Goal: Communication & Community: Share content

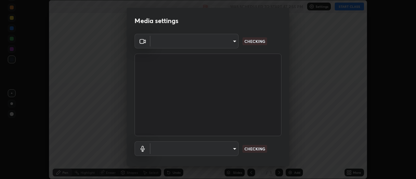
scroll to position [179, 415]
type input "e2aa400b7bb40988937289f1826270d99bb774d75893401bafd8ee5ef144e594"
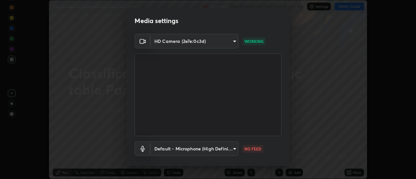
click at [225, 150] on body "Erase all Classification of elements & periodic table Part -7 Recording WAS SCH…" at bounding box center [208, 89] width 416 height 179
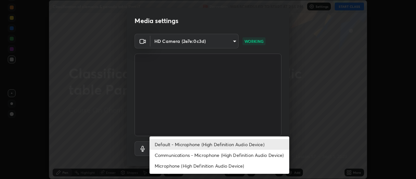
click at [219, 156] on li "Communications - Microphone (High Definition Audio Device)" at bounding box center [219, 155] width 140 height 11
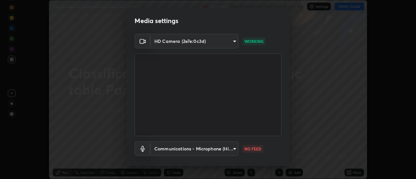
click at [210, 151] on body "Erase all Classification of elements & periodic table Part -7 Recording WAS SCH…" at bounding box center [208, 89] width 416 height 179
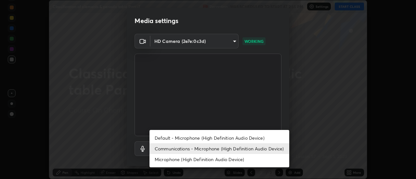
click at [209, 138] on li "Default - Microphone (High Definition Audio Device)" at bounding box center [219, 138] width 140 height 11
type input "default"
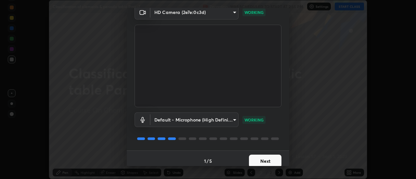
scroll to position [34, 0]
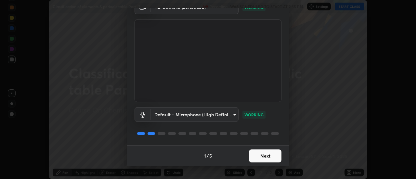
click at [262, 158] on button "Next" at bounding box center [265, 155] width 32 height 13
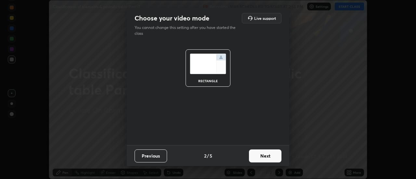
scroll to position [0, 0]
click at [270, 156] on button "Next" at bounding box center [265, 155] width 32 height 13
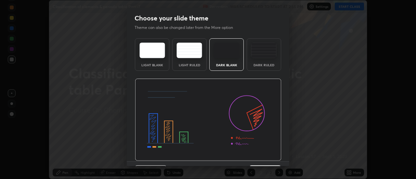
scroll to position [16, 0]
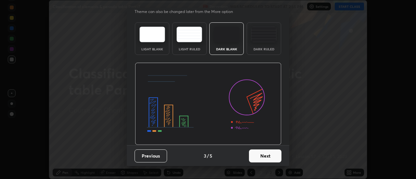
click at [267, 160] on button "Next" at bounding box center [265, 155] width 32 height 13
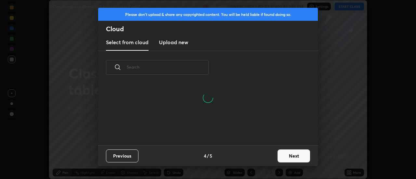
scroll to position [2, 4]
click at [281, 156] on button "Next" at bounding box center [293, 155] width 32 height 13
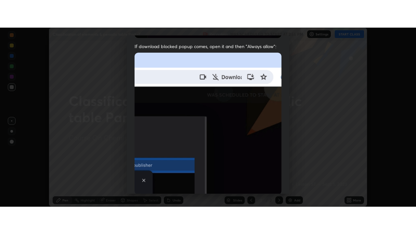
scroll to position [167, 0]
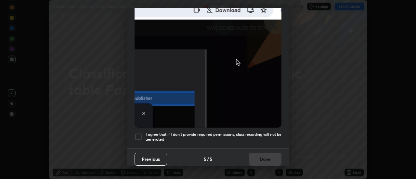
click at [136, 135] on div at bounding box center [138, 137] width 8 height 8
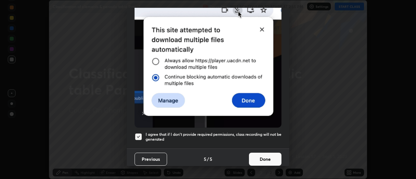
click at [266, 157] on button "Done" at bounding box center [265, 159] width 32 height 13
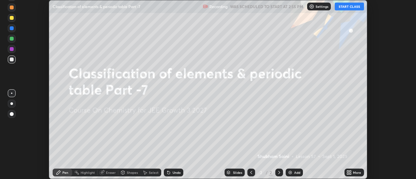
click at [350, 173] on icon at bounding box center [350, 174] width 2 height 2
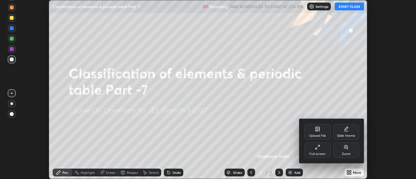
click at [320, 152] on div "Full screen" at bounding box center [317, 153] width 16 height 3
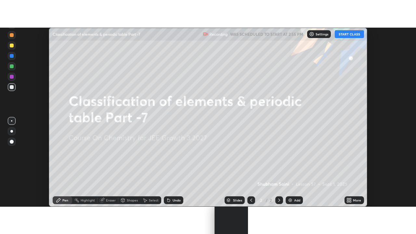
scroll to position [234, 416]
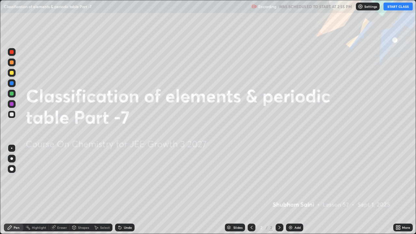
click at [394, 7] on button "START CLASS" at bounding box center [397, 7] width 29 height 8
click at [291, 179] on img at bounding box center [290, 227] width 5 height 5
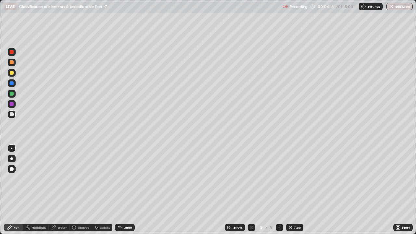
click at [15, 159] on div at bounding box center [12, 159] width 8 height 8
click at [12, 73] on div at bounding box center [12, 73] width 4 height 4
click at [10, 62] on div at bounding box center [12, 62] width 4 height 4
click at [130, 179] on div "Undo" at bounding box center [128, 227] width 8 height 3
click at [129, 179] on div "Undo" at bounding box center [124, 227] width 19 height 8
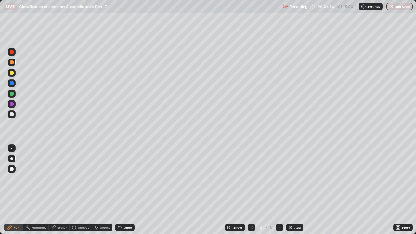
click at [294, 179] on div "Add" at bounding box center [297, 227] width 6 height 3
click at [13, 72] on div at bounding box center [12, 73] width 4 height 4
click at [13, 82] on div at bounding box center [12, 83] width 4 height 4
click at [129, 179] on div "Undo" at bounding box center [124, 227] width 19 height 8
click at [130, 179] on div "Undo" at bounding box center [124, 227] width 19 height 8
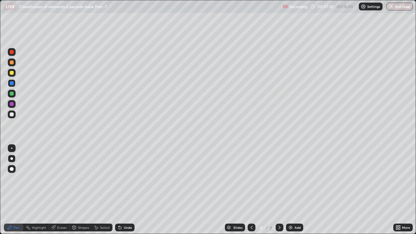
click at [12, 73] on div at bounding box center [12, 73] width 4 height 4
click at [10, 92] on div at bounding box center [12, 94] width 4 height 4
click at [11, 103] on div at bounding box center [12, 104] width 4 height 4
click at [129, 179] on div "Undo" at bounding box center [128, 227] width 8 height 3
click at [131, 179] on div "Undo" at bounding box center [124, 227] width 19 height 8
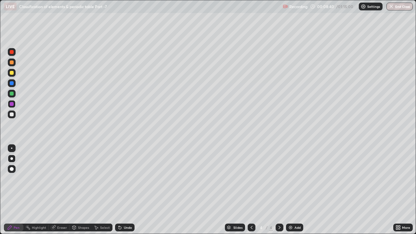
click at [127, 179] on div "Undo" at bounding box center [128, 227] width 8 height 3
click at [11, 86] on div at bounding box center [12, 83] width 8 height 8
click at [295, 179] on div "Add" at bounding box center [297, 227] width 6 height 3
click at [11, 74] on div at bounding box center [12, 73] width 4 height 4
click at [13, 94] on div at bounding box center [12, 94] width 4 height 4
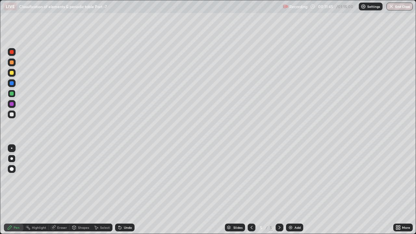
click at [12, 116] on div at bounding box center [12, 114] width 4 height 4
click at [131, 179] on div "Undo" at bounding box center [128, 227] width 8 height 3
click at [133, 179] on div "Undo" at bounding box center [124, 227] width 19 height 8
click at [11, 93] on div at bounding box center [12, 94] width 4 height 4
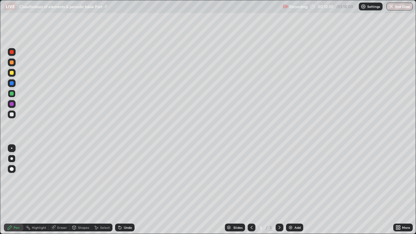
click at [12, 73] on div at bounding box center [12, 73] width 4 height 4
click at [11, 51] on div at bounding box center [12, 52] width 4 height 4
click at [13, 73] on div at bounding box center [12, 73] width 4 height 4
click at [130, 179] on div "Undo" at bounding box center [128, 227] width 8 height 3
click at [56, 179] on div "Eraser" at bounding box center [59, 227] width 21 height 8
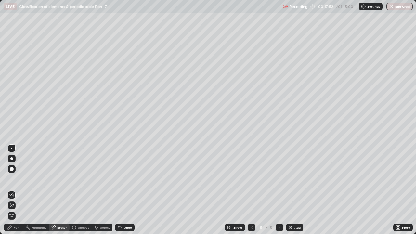
click at [12, 179] on icon at bounding box center [12, 205] width 4 height 3
click at [16, 179] on div "Pen" at bounding box center [17, 227] width 6 height 3
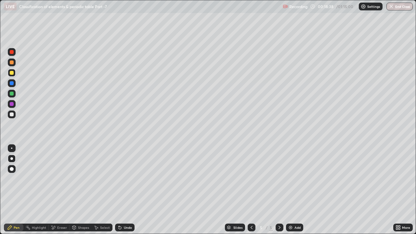
click at [12, 55] on div at bounding box center [12, 52] width 8 height 8
click at [81, 179] on div "Shapes" at bounding box center [83, 227] width 11 height 3
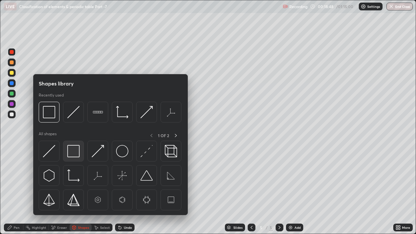
click at [70, 149] on img at bounding box center [73, 151] width 12 height 12
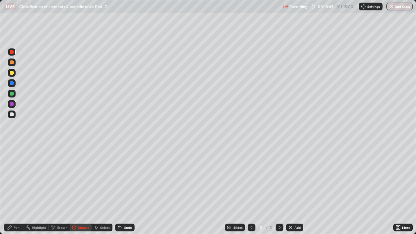
click at [9, 179] on icon at bounding box center [10, 227] width 4 height 4
click at [297, 179] on div "Add" at bounding box center [294, 227] width 17 height 8
click at [14, 96] on div at bounding box center [12, 94] width 8 height 8
click at [129, 179] on div "Undo" at bounding box center [128, 227] width 8 height 3
click at [251, 179] on icon at bounding box center [251, 227] width 5 height 5
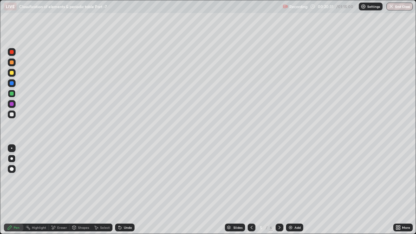
click at [279, 179] on icon at bounding box center [279, 227] width 5 height 5
click at [293, 179] on div "Add" at bounding box center [294, 227] width 17 height 8
click at [11, 72] on div at bounding box center [12, 73] width 4 height 4
click at [10, 82] on div at bounding box center [12, 83] width 4 height 4
click at [128, 179] on div "Undo" at bounding box center [128, 227] width 8 height 3
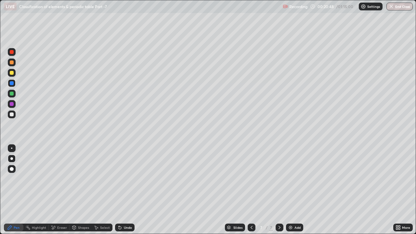
click at [129, 179] on div "Undo" at bounding box center [128, 227] width 8 height 3
click at [13, 114] on div at bounding box center [12, 114] width 4 height 4
click at [130, 179] on div "Undo" at bounding box center [124, 227] width 19 height 8
click at [133, 179] on div "Undo" at bounding box center [124, 227] width 19 height 8
click at [12, 60] on div at bounding box center [12, 62] width 8 height 8
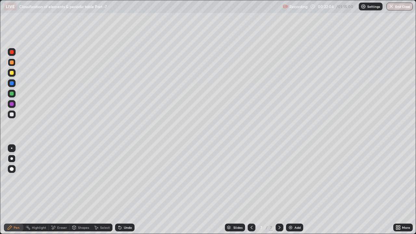
click at [13, 105] on div at bounding box center [12, 104] width 4 height 4
click at [127, 179] on div "Undo" at bounding box center [128, 227] width 8 height 3
click at [11, 91] on div at bounding box center [12, 94] width 8 height 8
click at [12, 54] on div at bounding box center [12, 52] width 4 height 4
click at [292, 179] on div "Add" at bounding box center [294, 227] width 17 height 8
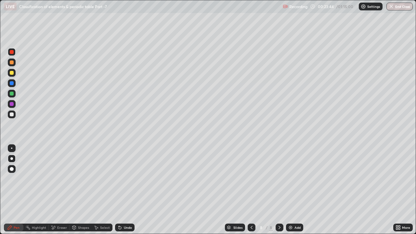
click at [11, 73] on div at bounding box center [12, 73] width 4 height 4
click at [12, 96] on div at bounding box center [12, 94] width 8 height 8
click at [13, 104] on div at bounding box center [12, 104] width 4 height 4
click at [124, 179] on div "Undo" at bounding box center [128, 227] width 8 height 3
click at [127, 179] on div "Undo" at bounding box center [128, 227] width 8 height 3
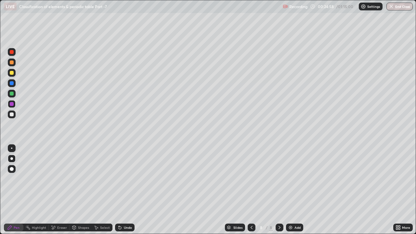
click at [130, 179] on div "Undo" at bounding box center [124, 227] width 19 height 8
click at [131, 179] on div "Undo" at bounding box center [124, 227] width 19 height 8
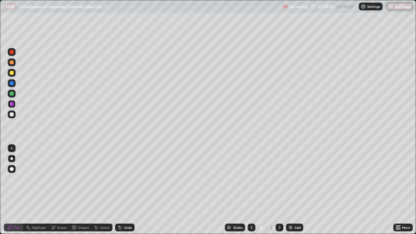
click at [130, 179] on div "Undo" at bounding box center [124, 227] width 19 height 8
click at [129, 179] on div "Undo" at bounding box center [124, 227] width 19 height 8
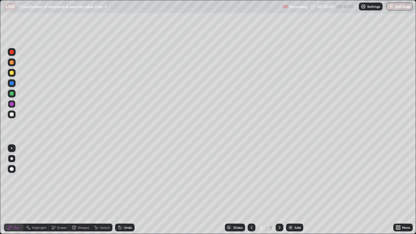
click at [128, 179] on div "Undo" at bounding box center [124, 227] width 19 height 8
click at [132, 179] on div "Undo" at bounding box center [124, 227] width 19 height 8
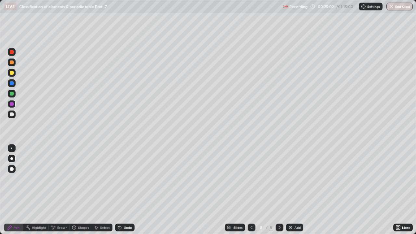
click at [128, 179] on div "Undo" at bounding box center [128, 227] width 8 height 3
click at [13, 76] on div at bounding box center [12, 73] width 8 height 8
click at [13, 94] on div at bounding box center [12, 94] width 4 height 4
click at [81, 179] on div "Shapes" at bounding box center [83, 227] width 11 height 3
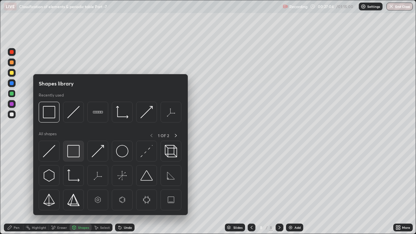
click at [75, 152] on img at bounding box center [73, 151] width 12 height 12
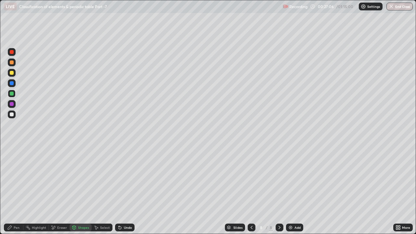
click at [12, 179] on icon at bounding box center [9, 227] width 5 height 5
click at [298, 179] on div "Add" at bounding box center [297, 227] width 6 height 3
click at [12, 74] on div at bounding box center [12, 73] width 4 height 4
click at [129, 179] on div "Undo" at bounding box center [128, 227] width 8 height 3
click at [125, 179] on div "Undo" at bounding box center [128, 227] width 8 height 3
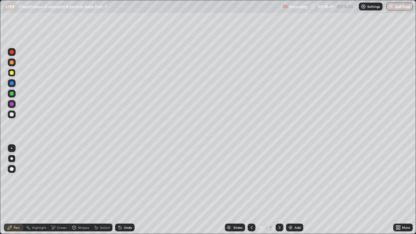
click at [130, 179] on div "Undo" at bounding box center [128, 227] width 8 height 3
click at [127, 179] on div "Undo" at bounding box center [128, 227] width 8 height 3
click at [126, 179] on div "Undo" at bounding box center [128, 227] width 8 height 3
click at [128, 179] on div "Undo" at bounding box center [128, 227] width 8 height 3
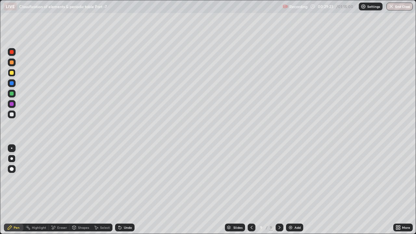
click at [129, 179] on div "Undo" at bounding box center [124, 227] width 19 height 8
click at [132, 179] on div "Undo" at bounding box center [124, 227] width 19 height 8
click at [249, 179] on icon at bounding box center [251, 227] width 5 height 5
click at [251, 179] on icon at bounding box center [251, 227] width 5 height 5
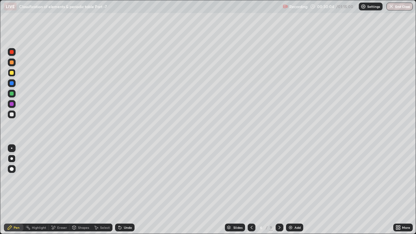
click at [251, 179] on icon at bounding box center [251, 227] width 5 height 5
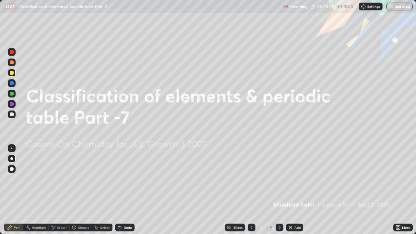
click at [279, 179] on icon at bounding box center [279, 227] width 5 height 5
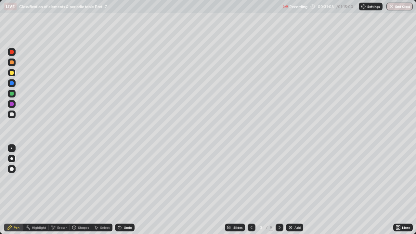
click at [279, 179] on icon at bounding box center [279, 227] width 5 height 5
click at [278, 179] on icon at bounding box center [279, 227] width 5 height 5
click at [275, 179] on div at bounding box center [279, 227] width 8 height 8
click at [279, 179] on div at bounding box center [279, 227] width 8 height 13
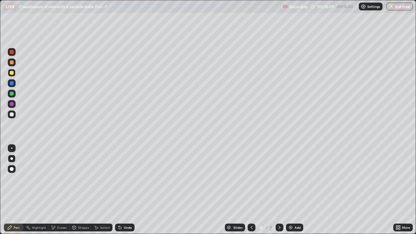
click at [281, 179] on div at bounding box center [279, 227] width 8 height 8
click at [295, 179] on div "Add" at bounding box center [297, 227] width 6 height 3
click at [12, 64] on div at bounding box center [12, 62] width 4 height 4
click at [81, 179] on div "Shapes" at bounding box center [83, 227] width 11 height 3
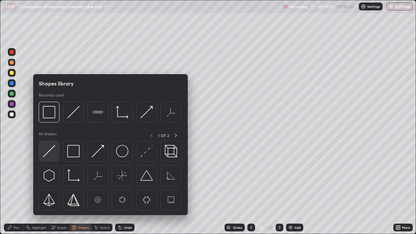
click at [51, 152] on img at bounding box center [49, 151] width 12 height 12
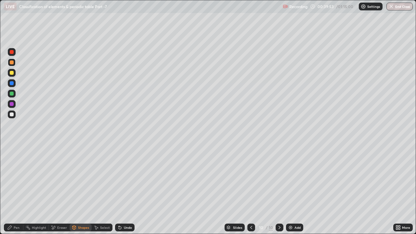
click at [13, 179] on div "Pen" at bounding box center [13, 227] width 19 height 8
click at [15, 113] on div at bounding box center [12, 114] width 8 height 8
click at [79, 179] on div "Shapes" at bounding box center [81, 227] width 22 height 8
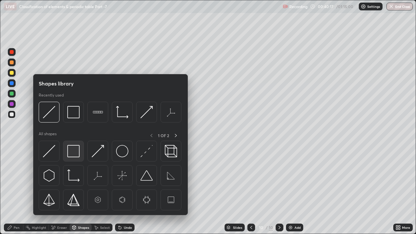
click at [73, 147] on img at bounding box center [73, 151] width 12 height 12
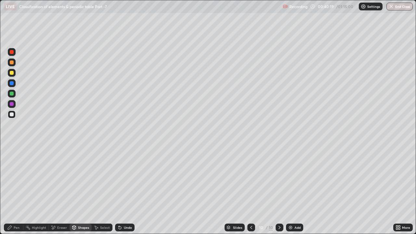
click at [13, 179] on div "Pen" at bounding box center [13, 227] width 19 height 8
click at [12, 103] on div at bounding box center [12, 104] width 4 height 4
click at [10, 94] on div at bounding box center [12, 94] width 4 height 4
click at [11, 71] on div at bounding box center [12, 73] width 4 height 4
click at [12, 84] on div at bounding box center [12, 83] width 4 height 4
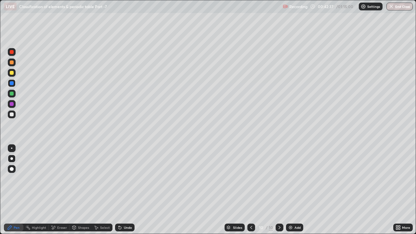
click at [130, 179] on div "Undo" at bounding box center [128, 227] width 8 height 3
click at [128, 179] on div "Undo" at bounding box center [128, 227] width 8 height 3
click at [12, 94] on div at bounding box center [12, 94] width 4 height 4
click at [13, 104] on div at bounding box center [12, 104] width 4 height 4
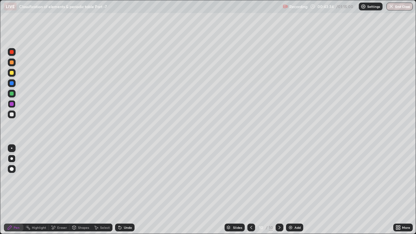
click at [80, 179] on div "Shapes" at bounding box center [83, 227] width 11 height 3
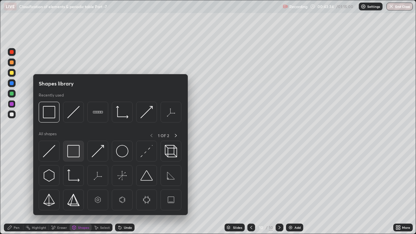
click at [73, 150] on img at bounding box center [73, 151] width 12 height 12
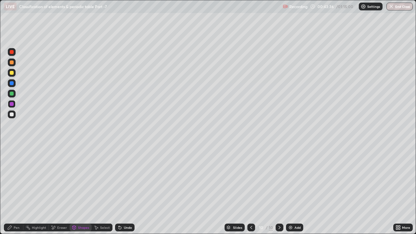
click at [9, 179] on icon at bounding box center [9, 227] width 5 height 5
click at [295, 179] on div "Add" at bounding box center [297, 227] width 6 height 3
click at [13, 72] on div at bounding box center [12, 73] width 4 height 4
click at [126, 179] on div "Undo" at bounding box center [128, 227] width 8 height 3
click at [13, 63] on div at bounding box center [12, 62] width 4 height 4
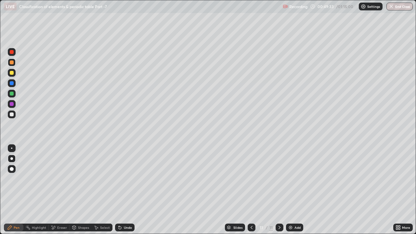
click at [13, 94] on div at bounding box center [12, 94] width 4 height 4
click at [131, 179] on div "Undo" at bounding box center [124, 227] width 19 height 8
click at [129, 179] on div "Undo" at bounding box center [124, 227] width 19 height 8
click at [130, 179] on div "Undo" at bounding box center [124, 227] width 19 height 8
click at [132, 179] on div "Undo" at bounding box center [124, 227] width 19 height 8
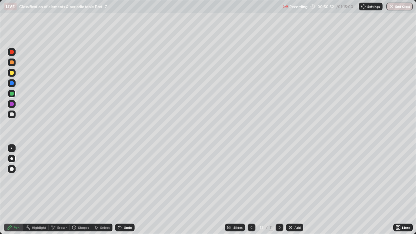
click at [11, 115] on div at bounding box center [12, 114] width 4 height 4
click at [126, 179] on div "Undo" at bounding box center [124, 227] width 19 height 8
click at [130, 179] on div "Undo" at bounding box center [128, 227] width 8 height 3
click at [129, 179] on div "Undo" at bounding box center [128, 227] width 8 height 3
click at [125, 179] on div "Undo" at bounding box center [128, 227] width 8 height 3
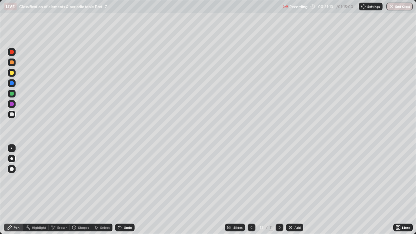
click at [12, 105] on div at bounding box center [12, 104] width 4 height 4
click at [12, 115] on div at bounding box center [12, 114] width 4 height 4
click at [296, 179] on div "Add" at bounding box center [297, 227] width 6 height 3
click at [10, 84] on div at bounding box center [12, 83] width 4 height 4
click at [11, 71] on div at bounding box center [12, 73] width 4 height 4
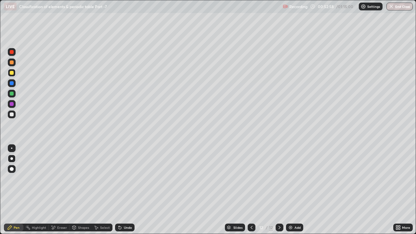
click at [58, 179] on div "Eraser" at bounding box center [62, 227] width 10 height 3
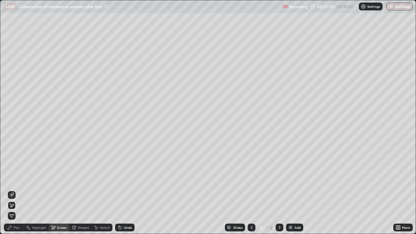
click at [13, 179] on div "Pen" at bounding box center [13, 227] width 19 height 8
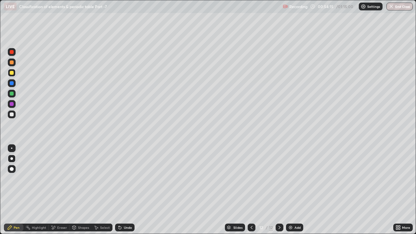
click at [13, 93] on div at bounding box center [12, 94] width 4 height 4
click at [11, 113] on div at bounding box center [12, 114] width 4 height 4
click at [124, 179] on div "Undo" at bounding box center [128, 227] width 8 height 3
click at [125, 179] on div "Undo" at bounding box center [128, 227] width 8 height 3
click at [128, 179] on div "Undo" at bounding box center [124, 227] width 19 height 8
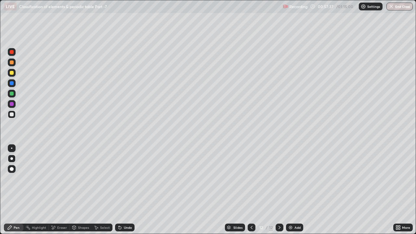
click at [128, 179] on div "Undo" at bounding box center [124, 227] width 19 height 8
click at [80, 179] on div "Shapes" at bounding box center [83, 227] width 11 height 3
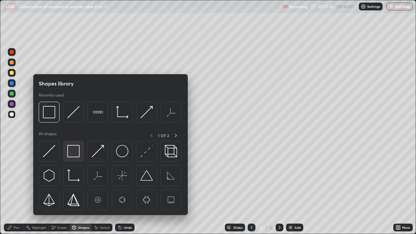
click at [76, 150] on img at bounding box center [73, 151] width 12 height 12
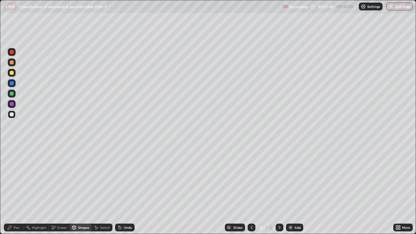
click at [12, 179] on icon at bounding box center [9, 227] width 5 height 5
click at [11, 92] on div at bounding box center [12, 94] width 4 height 4
click at [82, 179] on div "Shapes" at bounding box center [81, 227] width 22 height 8
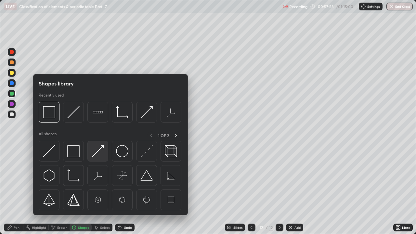
click at [92, 151] on img at bounding box center [98, 151] width 12 height 12
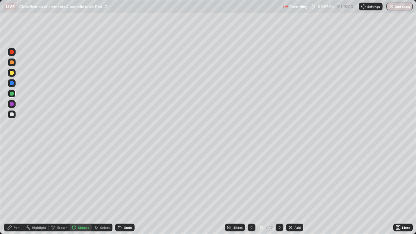
click at [11, 179] on icon at bounding box center [9, 227] width 5 height 5
click at [10, 116] on div at bounding box center [12, 114] width 8 height 8
click at [12, 72] on div at bounding box center [12, 73] width 4 height 4
click at [292, 179] on div "Add" at bounding box center [294, 227] width 17 height 8
click at [128, 179] on div "Undo" at bounding box center [128, 227] width 8 height 3
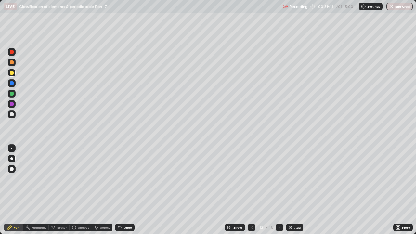
click at [128, 179] on div "Undo" at bounding box center [128, 227] width 8 height 3
click at [133, 179] on div "Undo" at bounding box center [124, 227] width 19 height 8
click at [132, 179] on div "Undo" at bounding box center [124, 227] width 19 height 8
click at [124, 179] on div "Undo" at bounding box center [124, 227] width 19 height 8
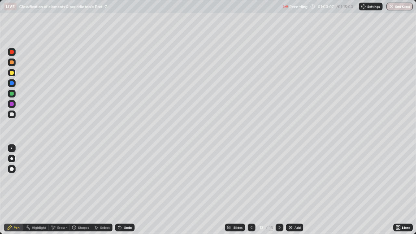
click at [125, 179] on div "Undo" at bounding box center [128, 227] width 8 height 3
click at [126, 179] on div "Undo" at bounding box center [128, 227] width 8 height 3
click at [295, 179] on div "Add" at bounding box center [297, 227] width 6 height 3
click at [13, 86] on div at bounding box center [12, 83] width 8 height 8
click at [14, 114] on div at bounding box center [12, 114] width 8 height 8
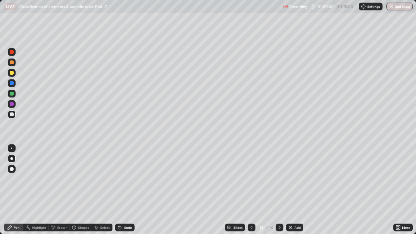
click at [130, 179] on div "Undo" at bounding box center [128, 227] width 8 height 3
click at [130, 179] on div "Undo" at bounding box center [124, 227] width 19 height 8
click at [12, 52] on div at bounding box center [12, 52] width 4 height 4
click at [128, 179] on div "Undo" at bounding box center [128, 227] width 8 height 3
click at [293, 179] on div "Add" at bounding box center [294, 227] width 17 height 8
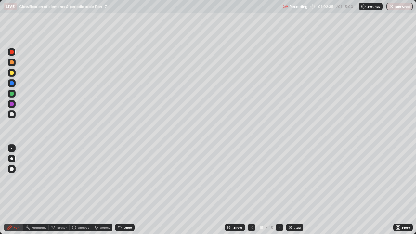
click at [12, 75] on div at bounding box center [12, 73] width 8 height 8
click at [250, 179] on div at bounding box center [252, 227] width 8 height 8
click at [279, 179] on icon at bounding box center [279, 227] width 5 height 5
click at [12, 93] on div at bounding box center [12, 94] width 4 height 4
click at [78, 179] on div "Shapes" at bounding box center [81, 227] width 22 height 8
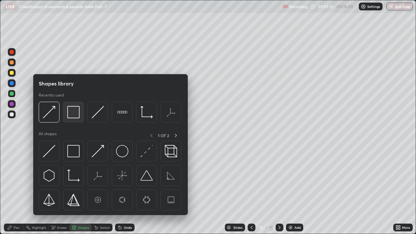
click at [71, 116] on img at bounding box center [73, 112] width 12 height 12
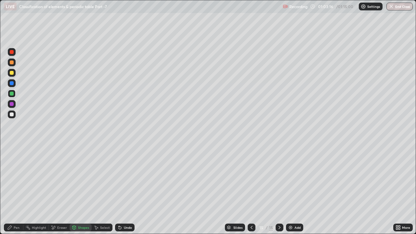
click at [12, 52] on div at bounding box center [12, 52] width 4 height 4
click at [10, 179] on icon at bounding box center [10, 227] width 4 height 4
click at [85, 179] on div "Shapes" at bounding box center [83, 227] width 11 height 3
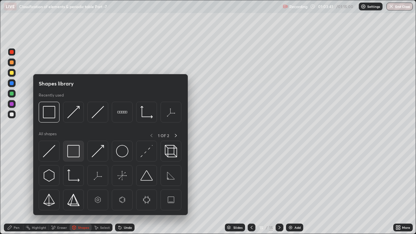
click at [73, 155] on img at bounding box center [73, 151] width 12 height 12
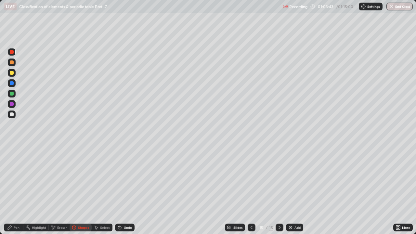
click at [15, 116] on div at bounding box center [12, 114] width 8 height 8
click at [128, 179] on div "Undo" at bounding box center [128, 227] width 8 height 3
click at [14, 179] on div "Pen" at bounding box center [17, 227] width 6 height 3
click at [12, 92] on div at bounding box center [12, 94] width 4 height 4
click at [125, 179] on div "Undo" at bounding box center [128, 227] width 8 height 3
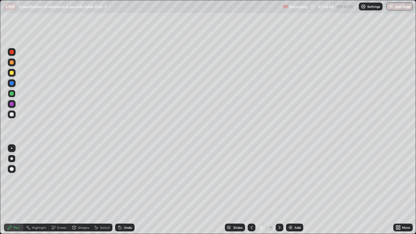
click at [127, 179] on div "Undo" at bounding box center [128, 227] width 8 height 3
click at [128, 179] on div "Undo" at bounding box center [128, 227] width 8 height 3
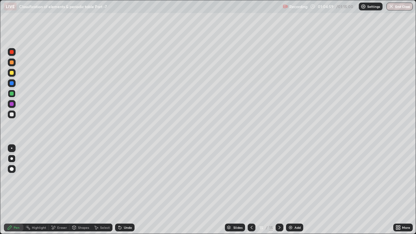
click at [128, 179] on div "Undo" at bounding box center [128, 227] width 8 height 3
click at [126, 179] on div "Undo" at bounding box center [128, 227] width 8 height 3
click at [128, 179] on div "Undo" at bounding box center [128, 227] width 8 height 3
click at [12, 63] on div at bounding box center [12, 62] width 4 height 4
click at [128, 179] on div "Undo" at bounding box center [124, 227] width 19 height 8
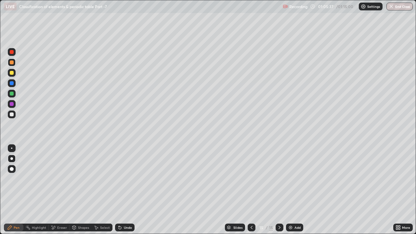
click at [296, 179] on div "Add" at bounding box center [297, 227] width 6 height 3
click at [127, 179] on div "Undo" at bounding box center [128, 227] width 8 height 3
click at [125, 179] on div "Undo" at bounding box center [124, 227] width 19 height 8
click at [252, 179] on div at bounding box center [252, 227] width 8 height 8
click at [12, 93] on div at bounding box center [12, 94] width 4 height 4
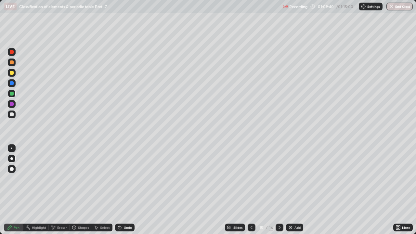
click at [10, 112] on div at bounding box center [12, 114] width 8 height 8
click at [119, 179] on icon at bounding box center [120, 227] width 3 height 3
click at [122, 179] on div "Undo" at bounding box center [124, 227] width 19 height 8
click at [124, 179] on div "Undo" at bounding box center [128, 227] width 8 height 3
click at [121, 179] on div "Undo" at bounding box center [124, 227] width 19 height 8
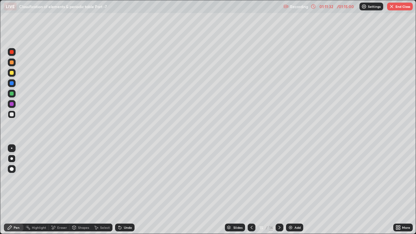
click at [279, 179] on icon at bounding box center [279, 227] width 5 height 5
click at [251, 179] on icon at bounding box center [251, 227] width 5 height 5
click at [278, 179] on icon at bounding box center [279, 227] width 5 height 5
click at [293, 179] on div "Add" at bounding box center [294, 227] width 17 height 8
click at [127, 179] on div "Undo" at bounding box center [128, 227] width 8 height 3
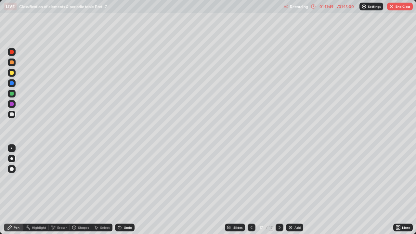
click at [126, 179] on div "Undo" at bounding box center [124, 227] width 19 height 8
click at [133, 179] on div "Undo" at bounding box center [124, 227] width 19 height 8
click at [128, 179] on div "Undo" at bounding box center [128, 227] width 8 height 3
click at [126, 179] on div "Undo" at bounding box center [128, 227] width 8 height 3
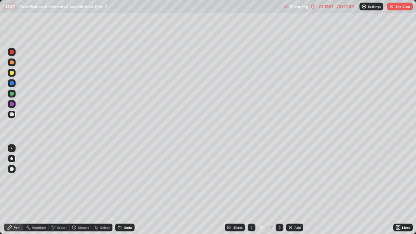
click at [131, 179] on div "Undo" at bounding box center [128, 227] width 8 height 3
click at [128, 179] on div "Undo" at bounding box center [124, 227] width 19 height 8
click at [129, 179] on div "Undo" at bounding box center [124, 227] width 19 height 8
click at [131, 179] on div "Undo" at bounding box center [124, 227] width 19 height 8
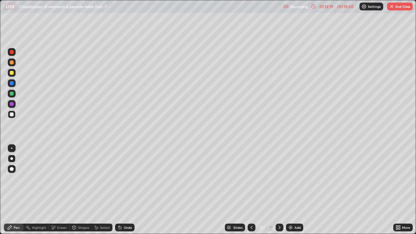
click at [293, 179] on div "Add" at bounding box center [294, 227] width 17 height 8
click at [125, 179] on div "Undo" at bounding box center [128, 227] width 8 height 3
click at [126, 179] on div "Undo" at bounding box center [128, 227] width 8 height 3
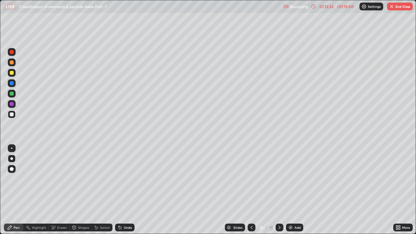
click at [13, 73] on div at bounding box center [12, 73] width 4 height 4
click at [128, 179] on div "Undo" at bounding box center [124, 227] width 19 height 8
click at [125, 179] on div "Undo" at bounding box center [124, 227] width 19 height 8
click at [251, 179] on icon at bounding box center [251, 227] width 5 height 5
click at [276, 179] on div at bounding box center [279, 227] width 8 height 8
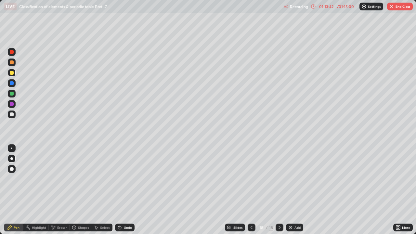
click at [404, 6] on button "End Class" at bounding box center [400, 7] width 26 height 8
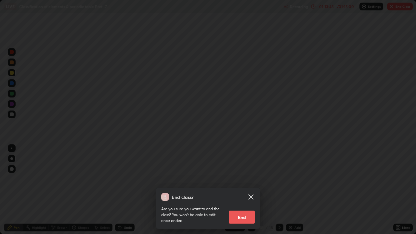
click at [245, 179] on button "End" at bounding box center [242, 216] width 26 height 13
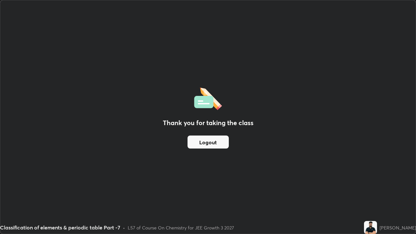
click at [200, 139] on button "Logout" at bounding box center [207, 141] width 41 height 13
